Goal: Transaction & Acquisition: Purchase product/service

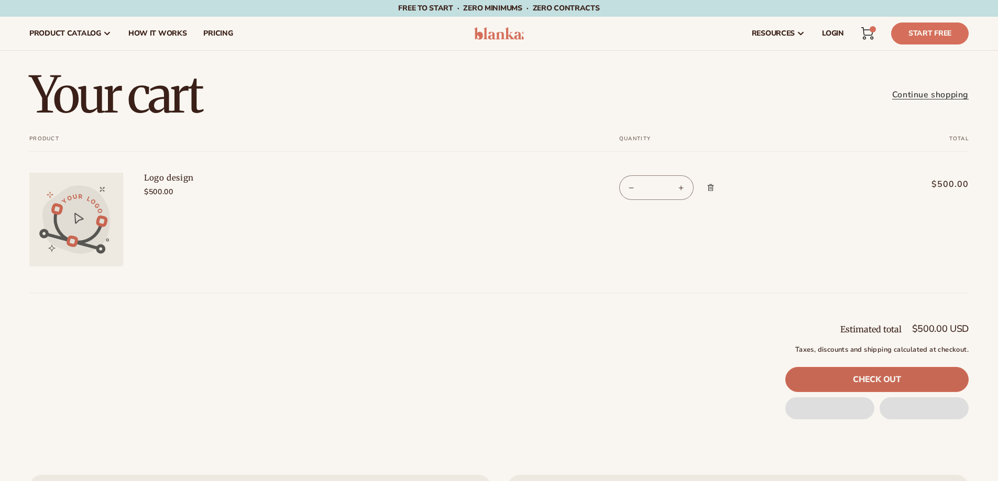
click at [914, 373] on link "Check out" at bounding box center [876, 379] width 183 height 25
